Goal: Task Accomplishment & Management: Use online tool/utility

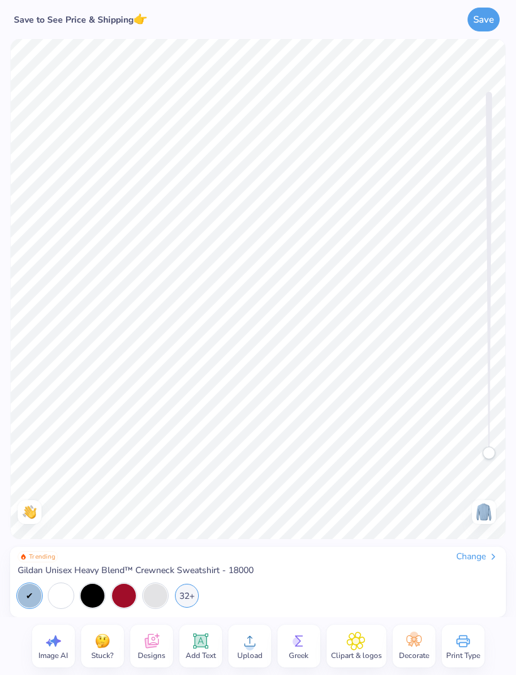
click at [152, 647] on icon at bounding box center [151, 641] width 14 height 14
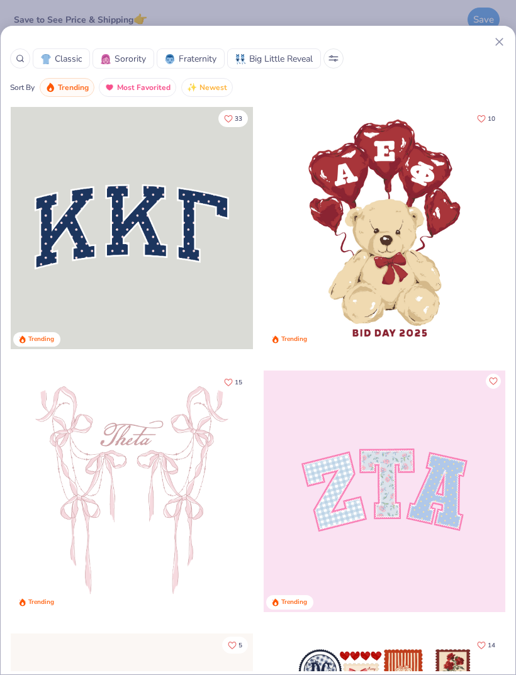
click at [24, 55] on icon at bounding box center [20, 58] width 9 height 9
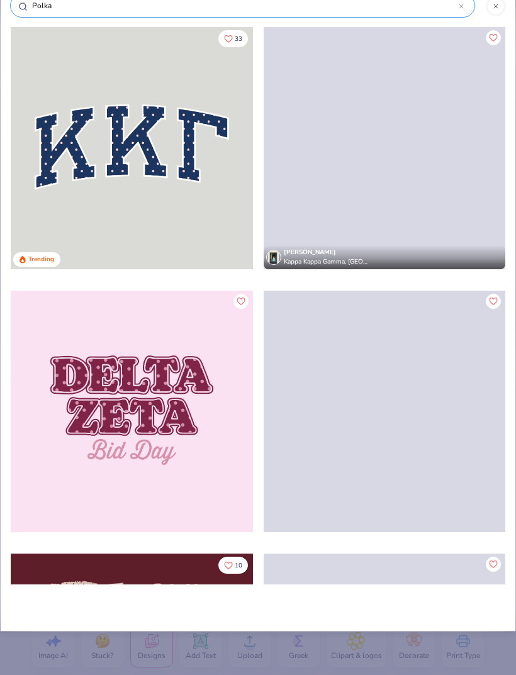
type input "Polka dot"
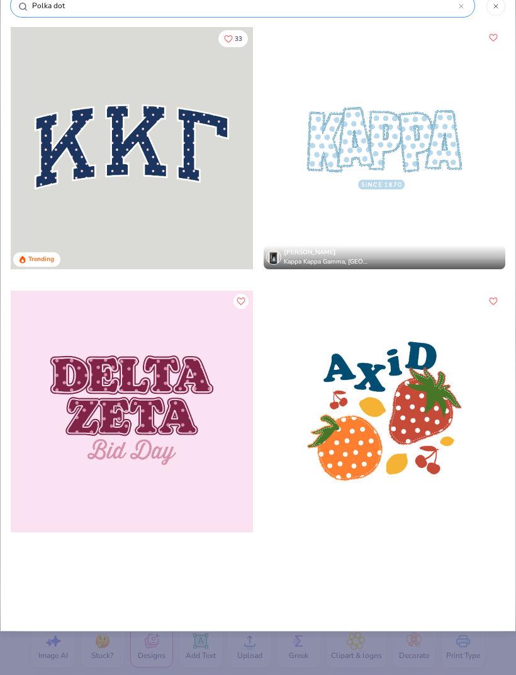
type input "Polka dot"
click at [436, 165] on div at bounding box center [385, 148] width 242 height 242
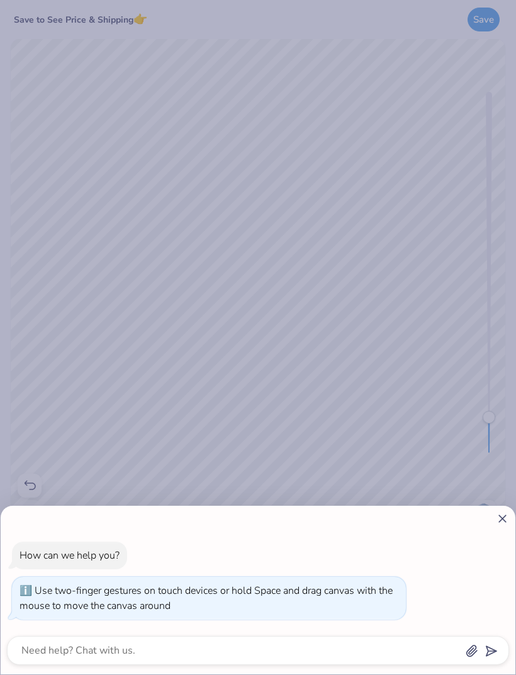
click at [500, 521] on line at bounding box center [502, 519] width 7 height 7
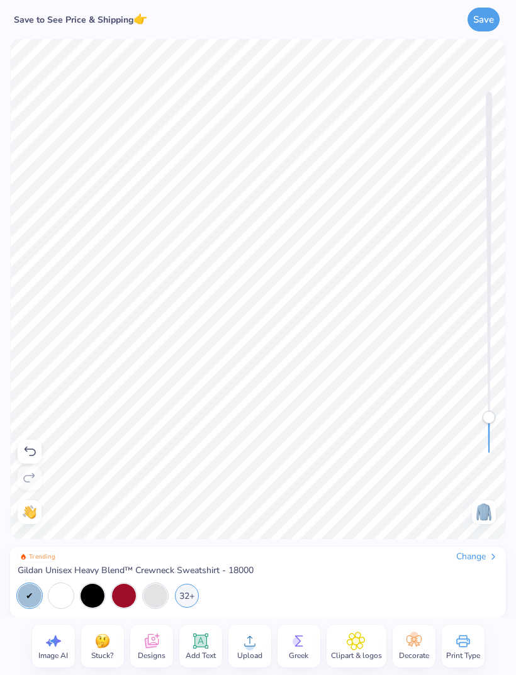
type textarea "x"
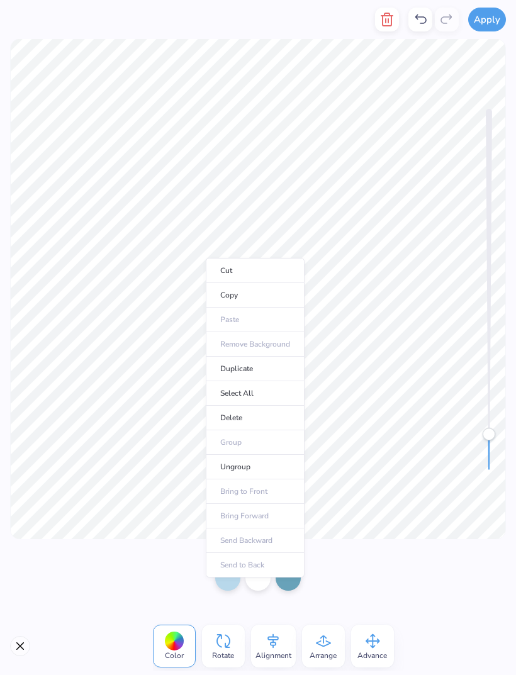
click at [273, 469] on li "Ungroup" at bounding box center [255, 467] width 99 height 25
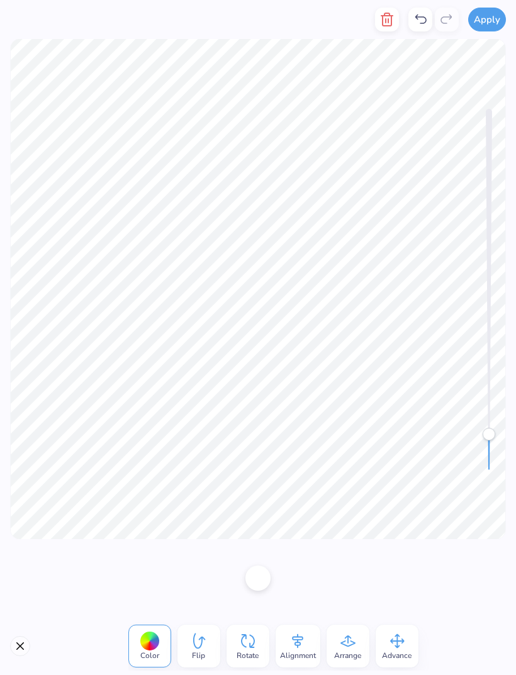
click at [422, 26] on icon at bounding box center [420, 19] width 15 height 15
click at [252, 648] on icon at bounding box center [248, 641] width 19 height 19
click at [420, 28] on div at bounding box center [421, 20] width 24 height 24
type input "0.0"
click at [419, 30] on div at bounding box center [421, 20] width 24 height 24
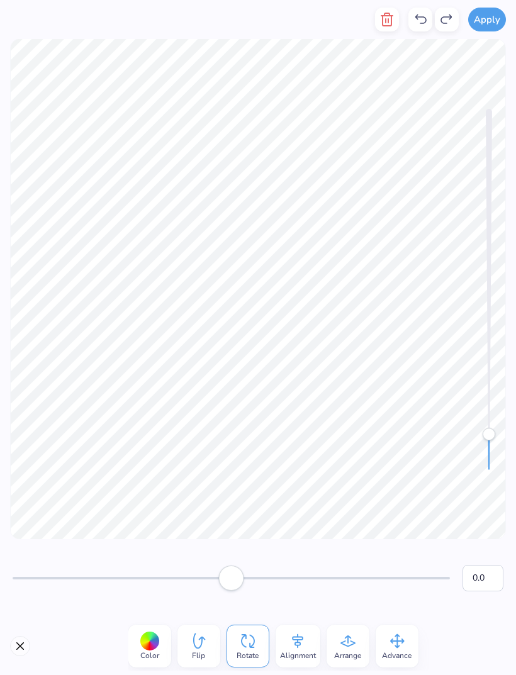
click at [420, 31] on div at bounding box center [421, 20] width 24 height 24
